Goal: Check status: Check status

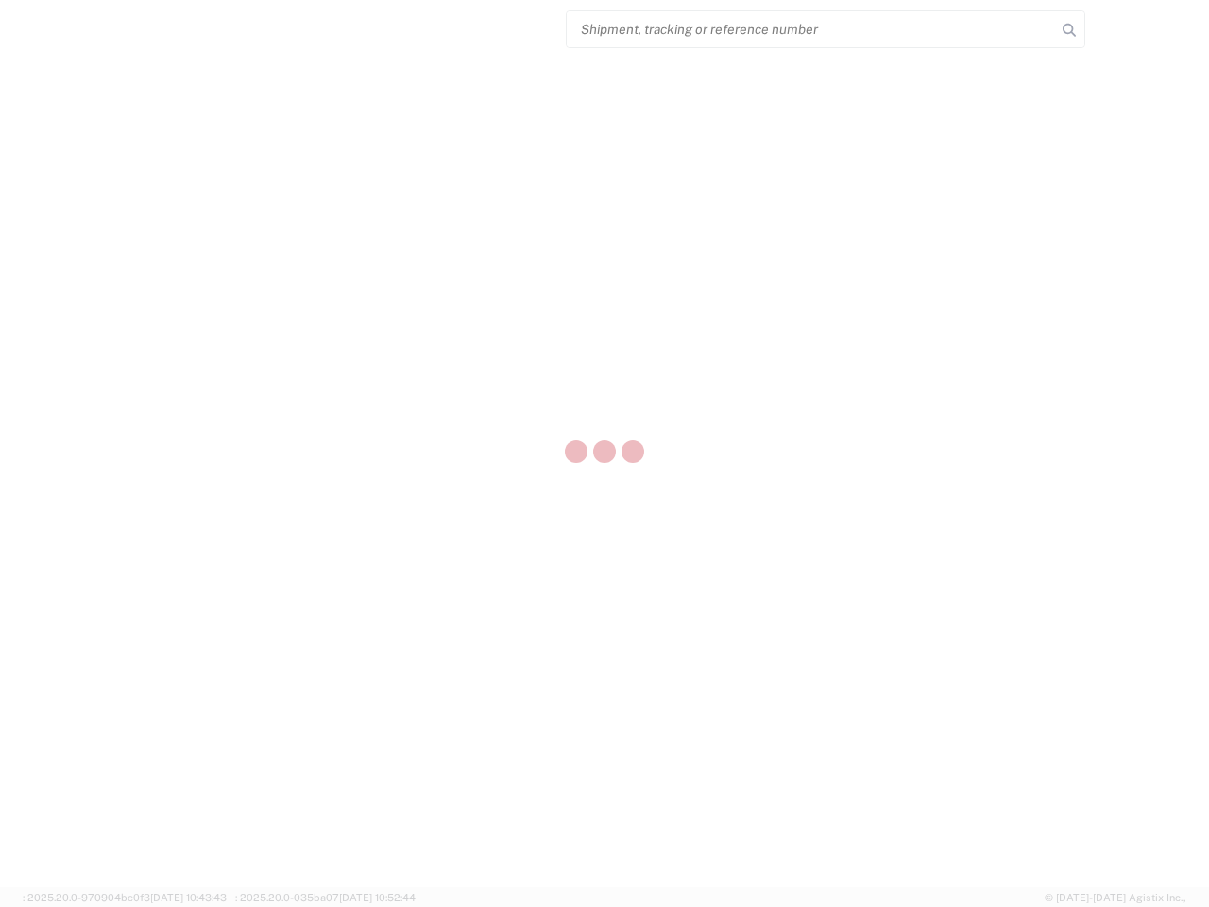
select select "US"
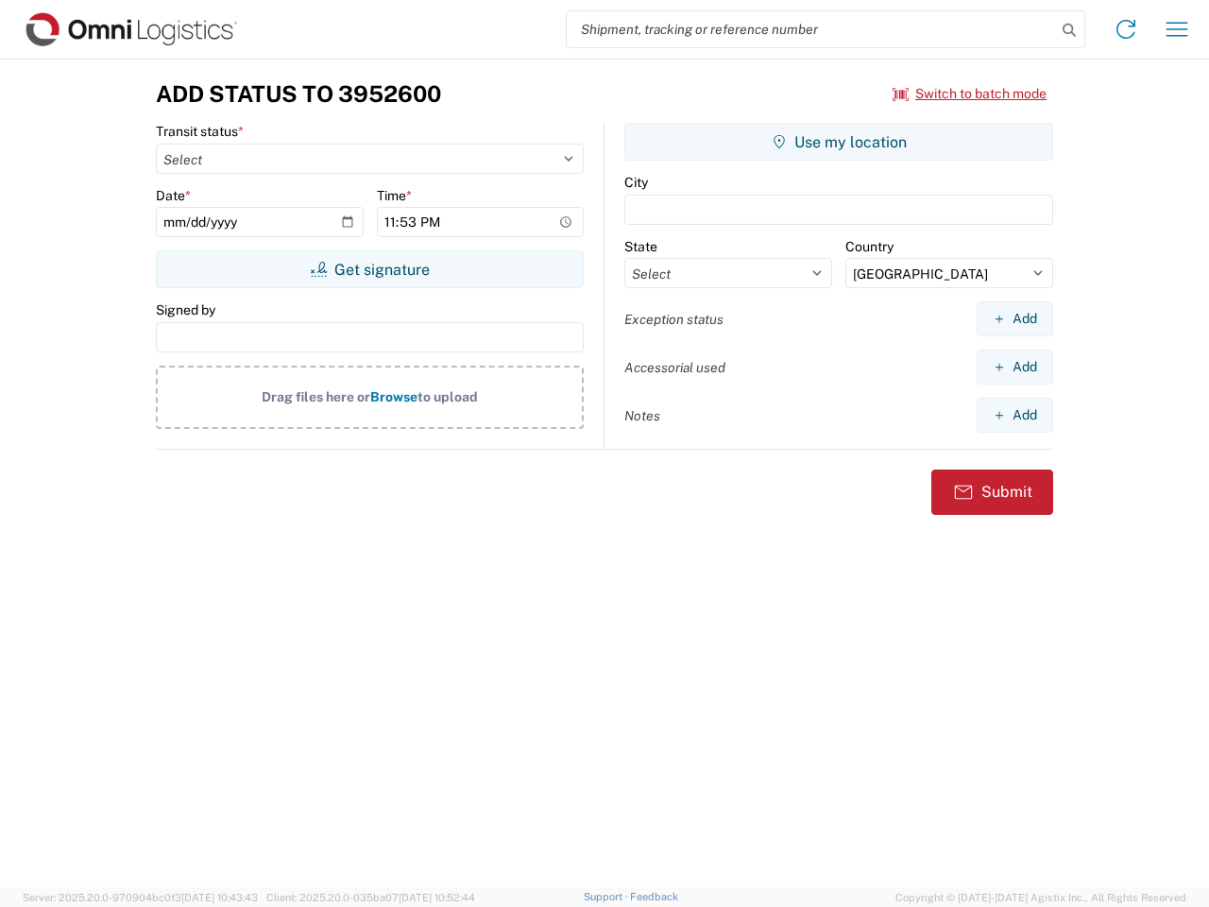
click at [811, 29] on input "search" at bounding box center [811, 29] width 489 height 36
click at [1069, 30] on icon at bounding box center [1069, 30] width 26 height 26
click at [1126, 29] on icon at bounding box center [1126, 29] width 30 height 30
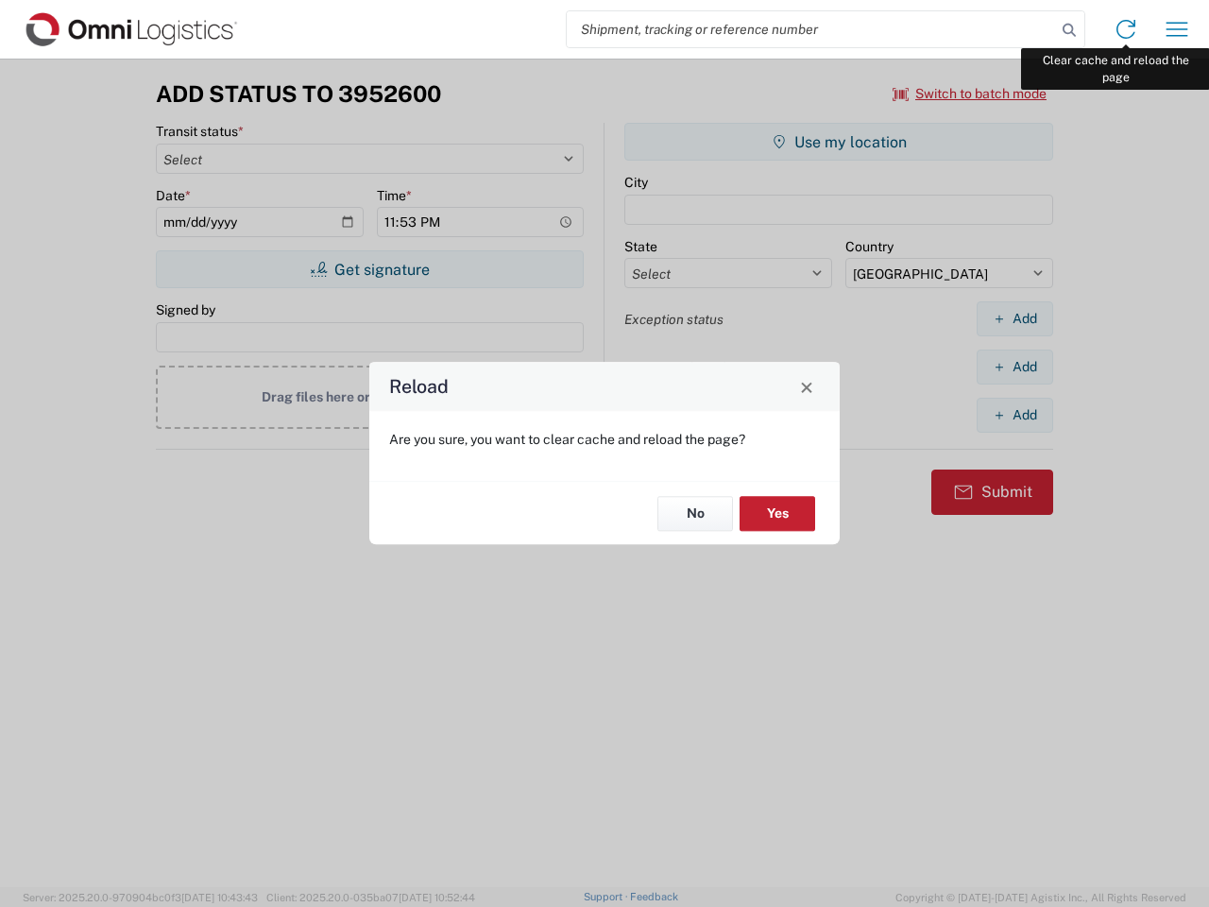
click at [1177, 29] on div "Reload Are you sure, you want to clear cache and reload the page? No Yes" at bounding box center [604, 453] width 1209 height 907
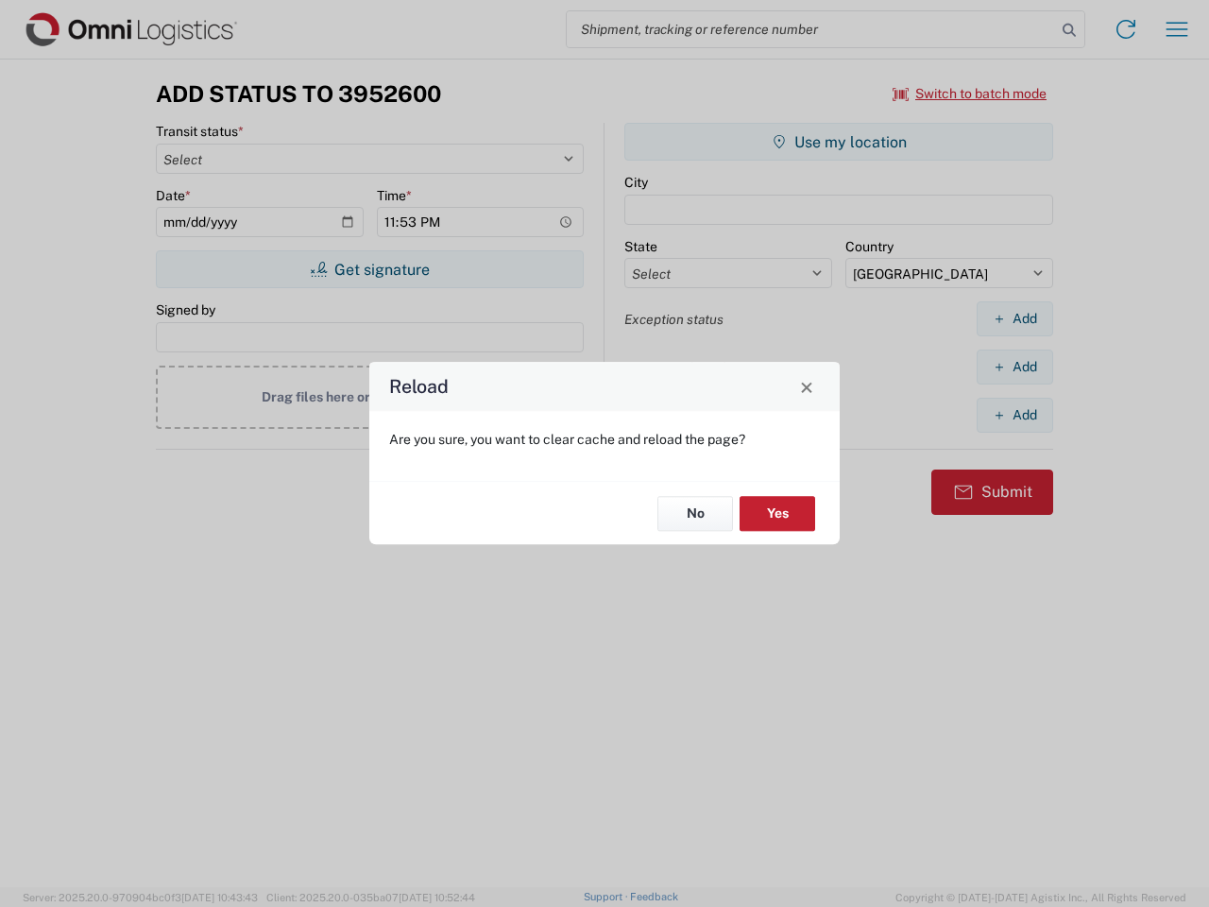
click at [970, 94] on div "Reload Are you sure, you want to clear cache and reload the page? No Yes" at bounding box center [604, 453] width 1209 height 907
click at [369, 269] on div "Reload Are you sure, you want to clear cache and reload the page? No Yes" at bounding box center [604, 453] width 1209 height 907
click at [839, 142] on div "Reload Are you sure, you want to clear cache and reload the page? No Yes" at bounding box center [604, 453] width 1209 height 907
click at [1014, 318] on div "Reload Are you sure, you want to clear cache and reload the page? No Yes" at bounding box center [604, 453] width 1209 height 907
click at [1014, 366] on div "Reload Are you sure, you want to clear cache and reload the page? No Yes" at bounding box center [604, 453] width 1209 height 907
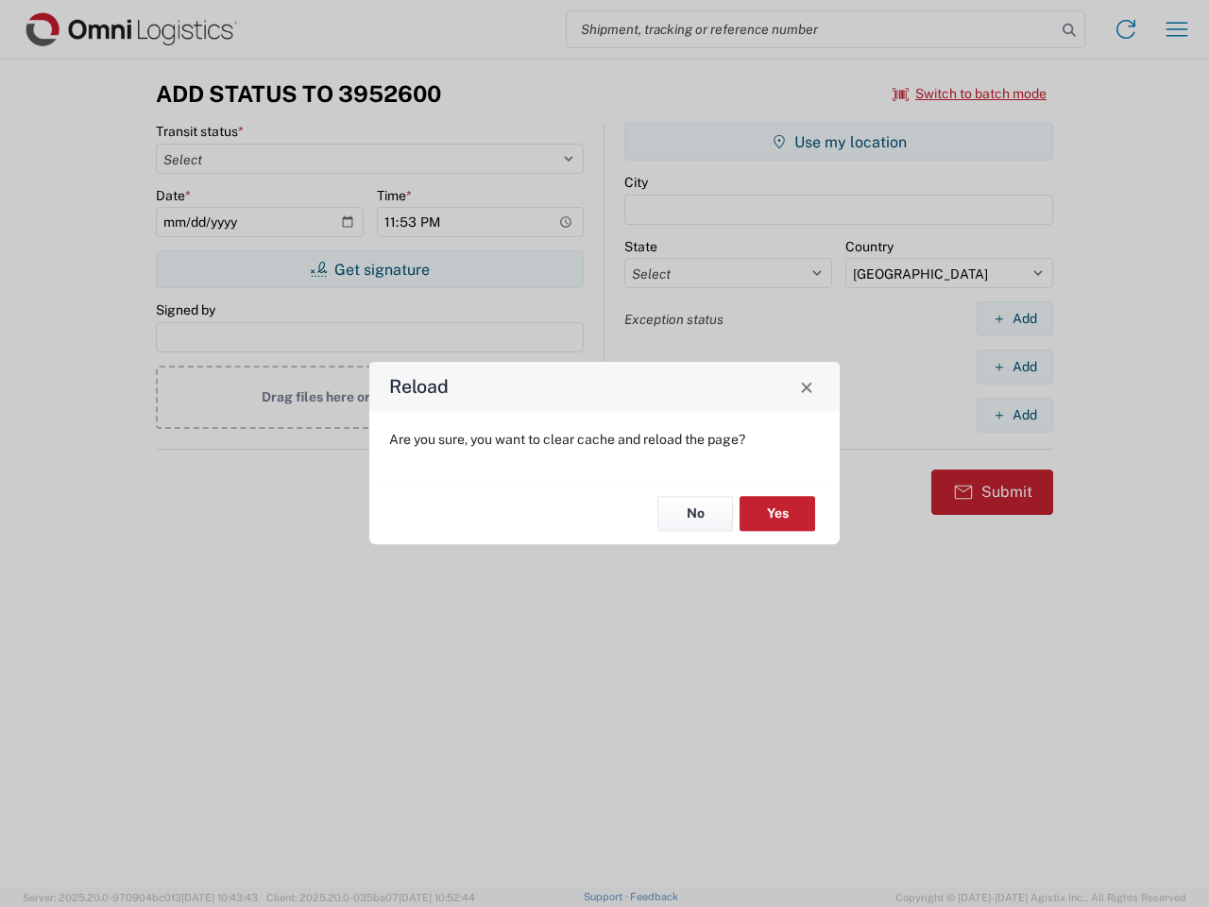
click at [1014, 415] on div "Reload Are you sure, you want to clear cache and reload the page? No Yes" at bounding box center [604, 453] width 1209 height 907
